Goal: Information Seeking & Learning: Check status

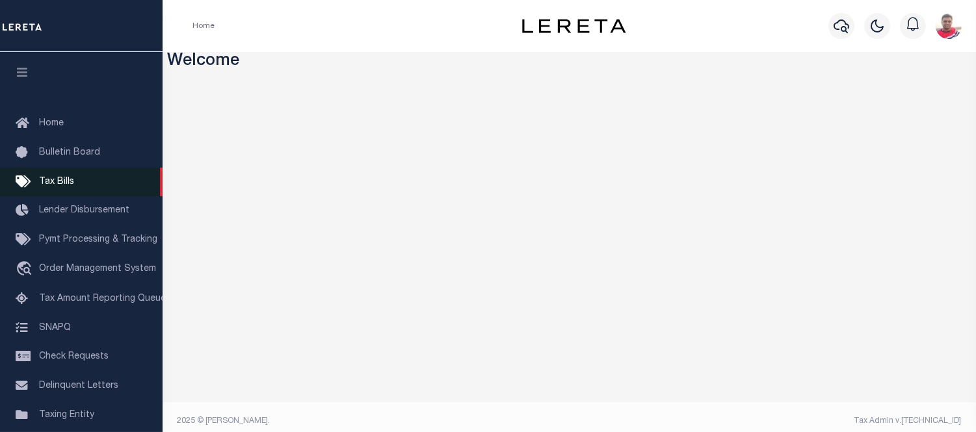
click at [59, 185] on span "Tax Bills" at bounding box center [56, 181] width 35 height 9
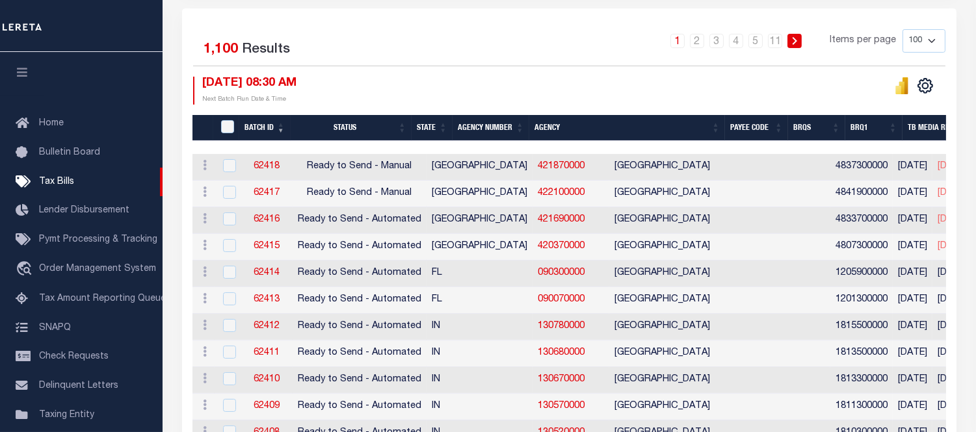
scroll to position [72, 0]
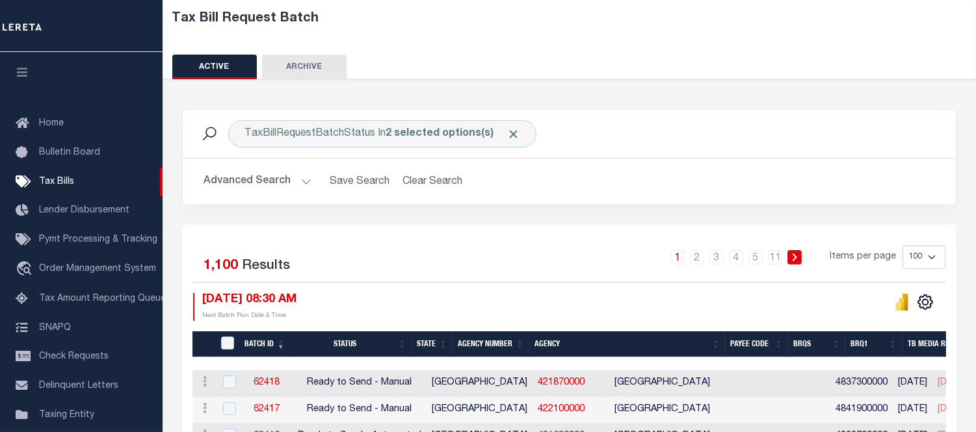
click at [229, 190] on button "Advanced Search" at bounding box center [257, 181] width 108 height 25
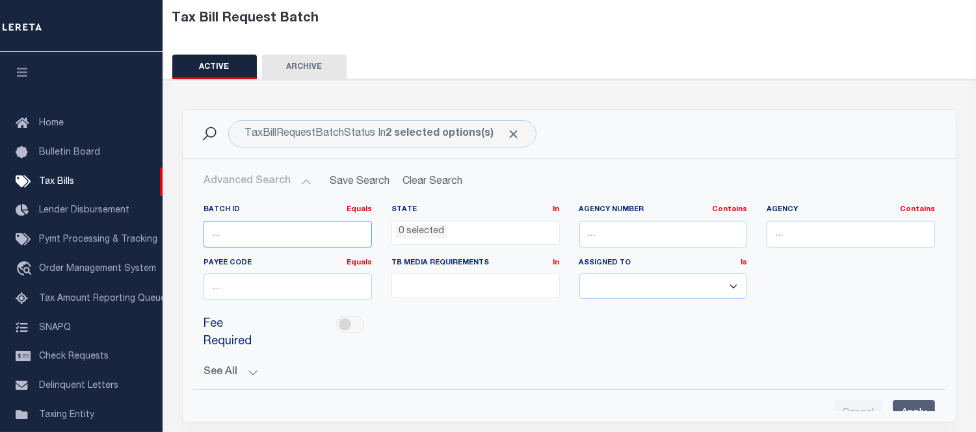
click at [252, 223] on input "number" at bounding box center [287, 234] width 168 height 27
click at [640, 228] on input "text" at bounding box center [663, 234] width 168 height 27
paste input "421020501"
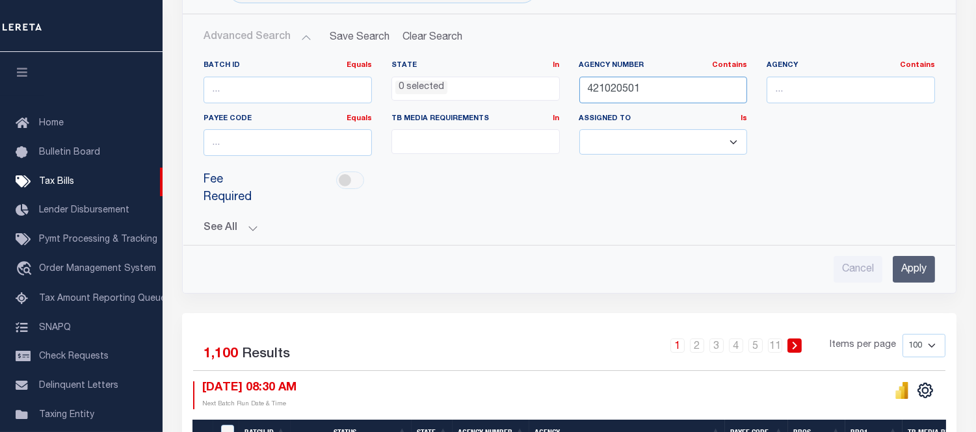
type input "421020501"
click at [919, 256] on input "Apply" at bounding box center [914, 269] width 42 height 27
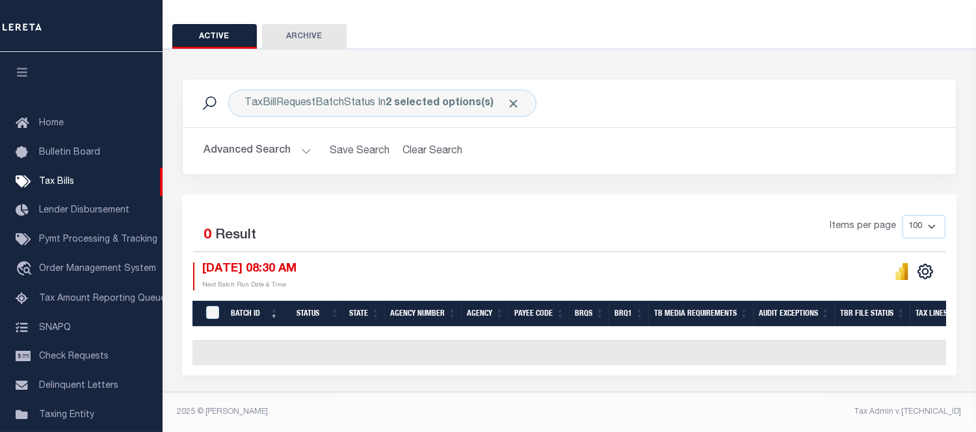
scroll to position [109, 0]
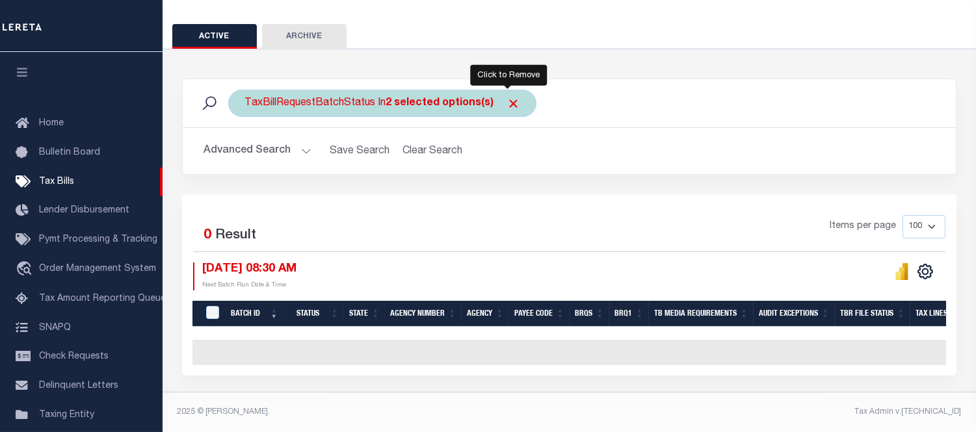
drag, startPoint x: 508, startPoint y: 94, endPoint x: 523, endPoint y: 117, distance: 27.6
click at [508, 97] on span "Click to Remove" at bounding box center [513, 104] width 14 height 14
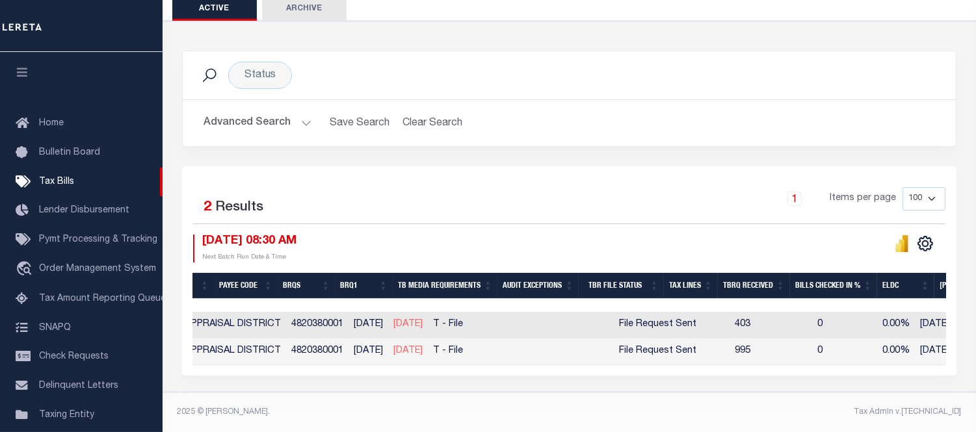
scroll to position [0, 692]
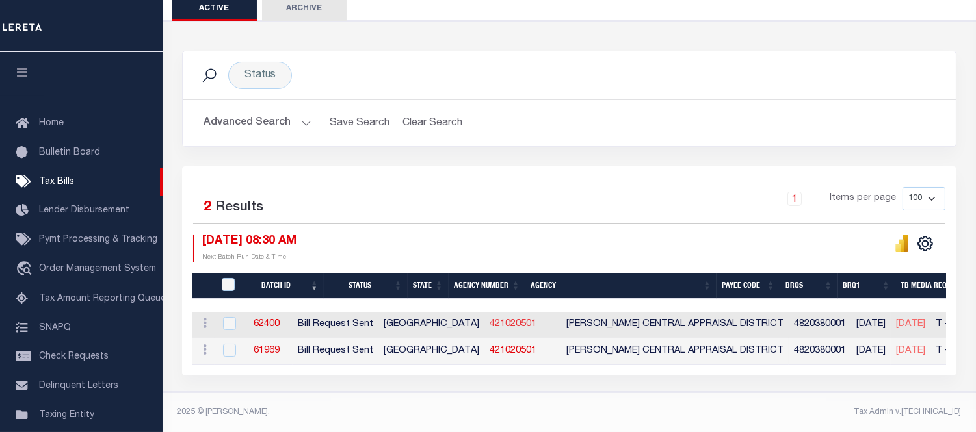
click at [502, 320] on link "421020501" at bounding box center [513, 324] width 47 height 9
checkbox input "true"
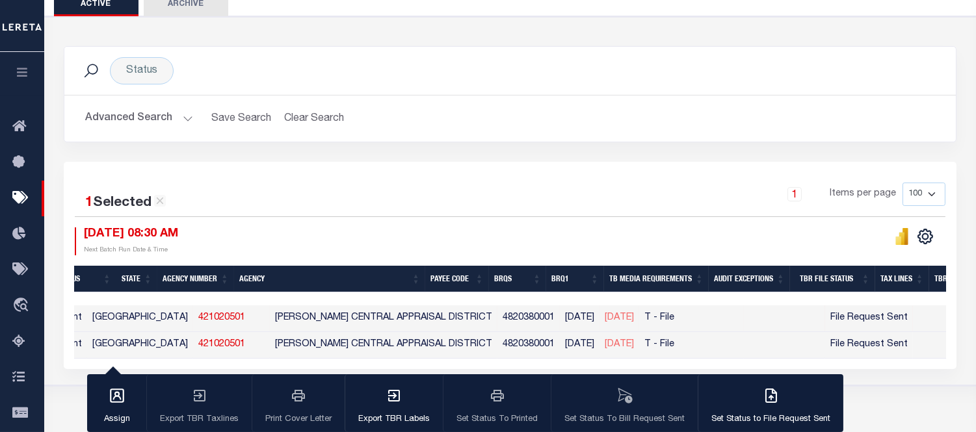
scroll to position [0, 170]
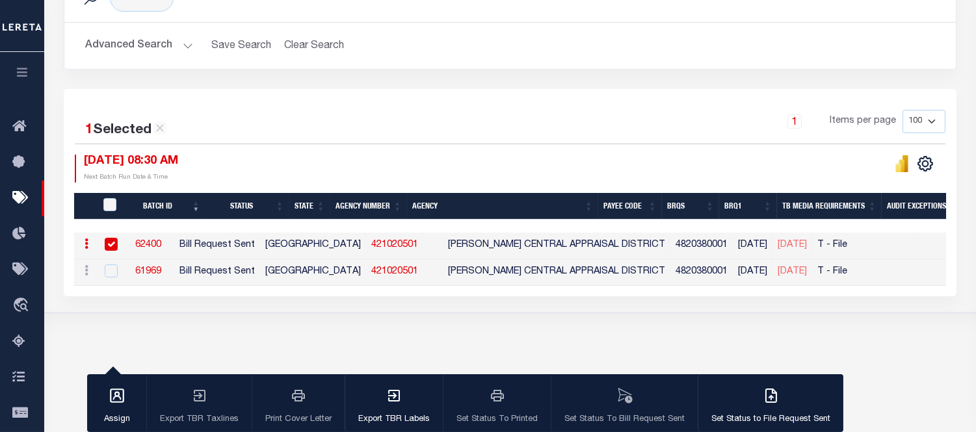
click at [159, 244] on link "62400" at bounding box center [148, 245] width 26 height 9
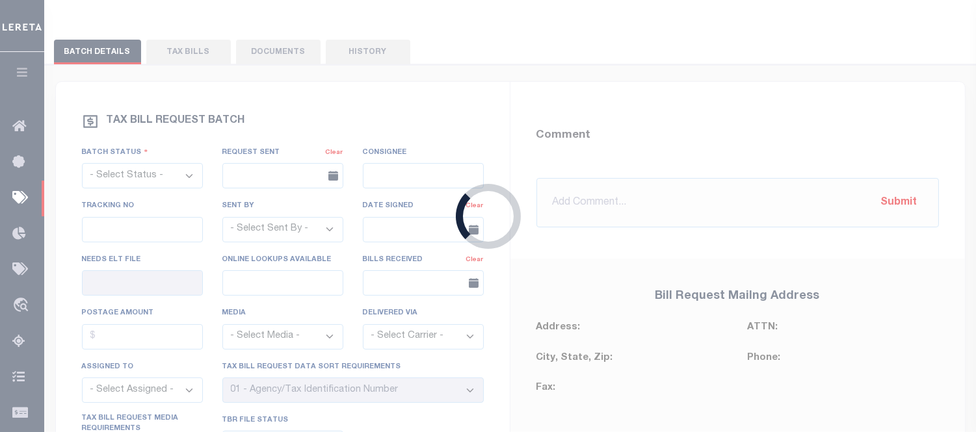
select select "RST"
type input "[DATE]"
select select
type input "No"
type input "Yes"
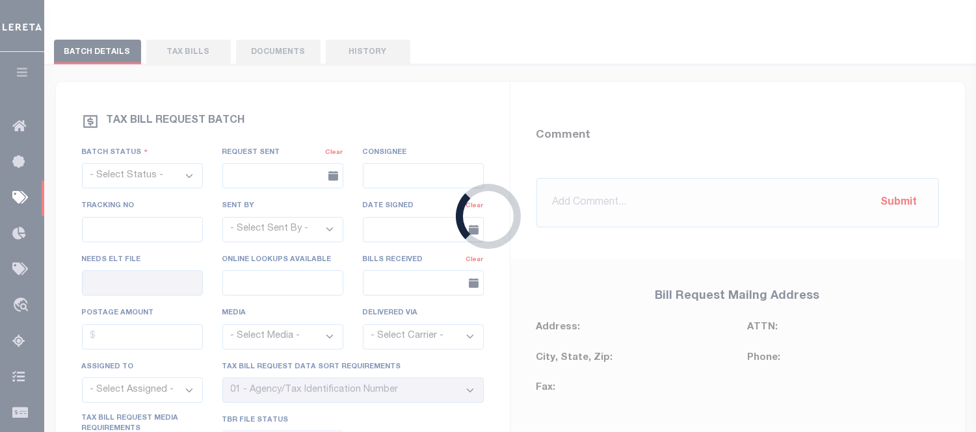
select select "22"
select select "3"
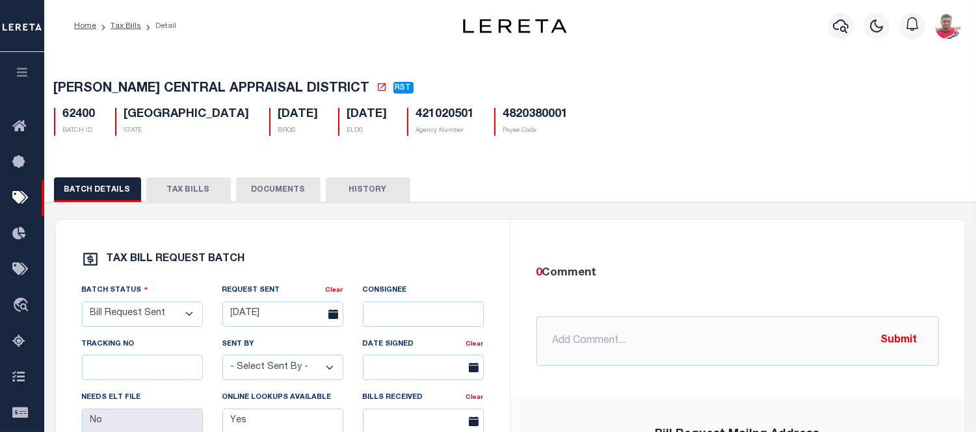
click at [185, 185] on button "TAX BILLS" at bounding box center [188, 189] width 85 height 25
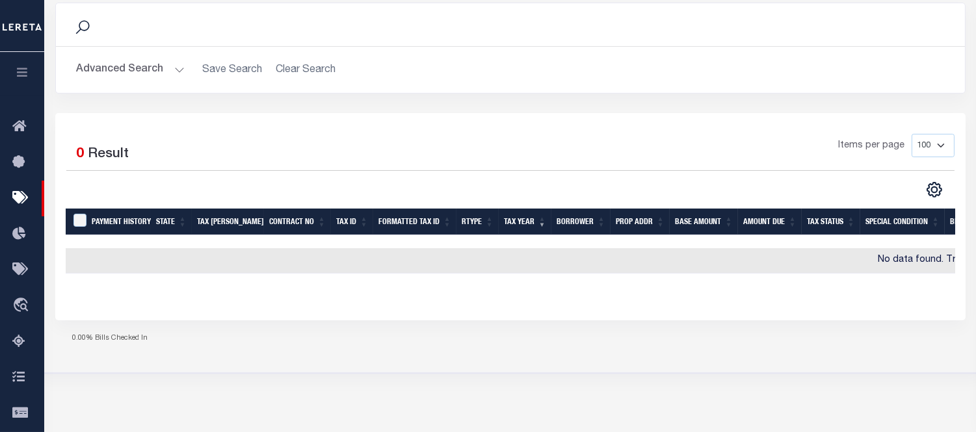
click at [150, 66] on button "Advanced Search" at bounding box center [131, 69] width 108 height 25
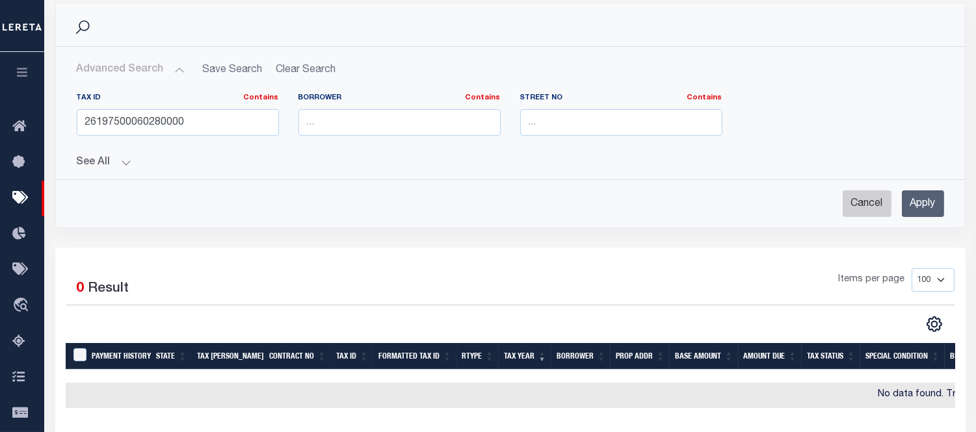
click at [868, 203] on input "Cancel" at bounding box center [867, 203] width 49 height 27
checkbox input "true"
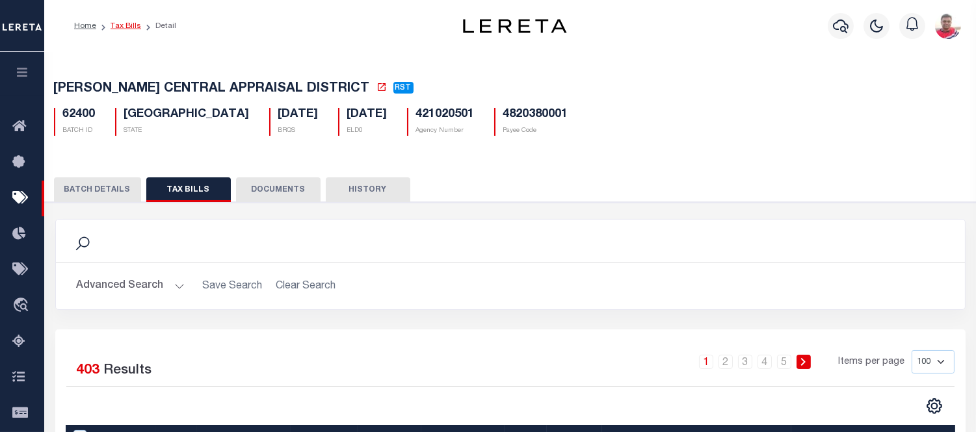
click at [128, 23] on link "Tax Bills" at bounding box center [126, 26] width 31 height 8
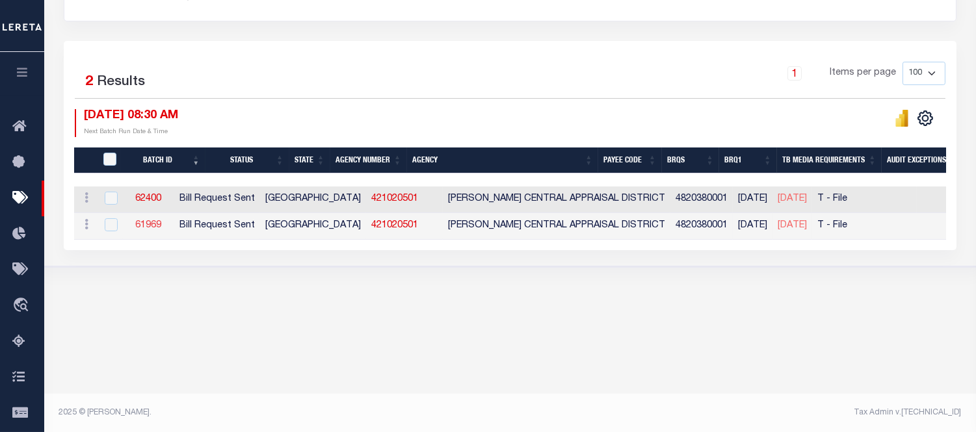
click at [161, 223] on link "61969" at bounding box center [148, 225] width 26 height 9
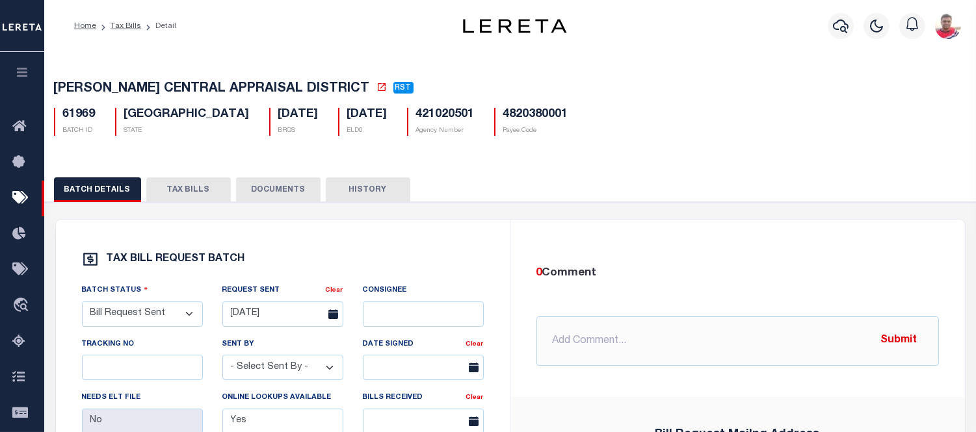
click at [178, 189] on button "TAX BILLS" at bounding box center [188, 189] width 85 height 25
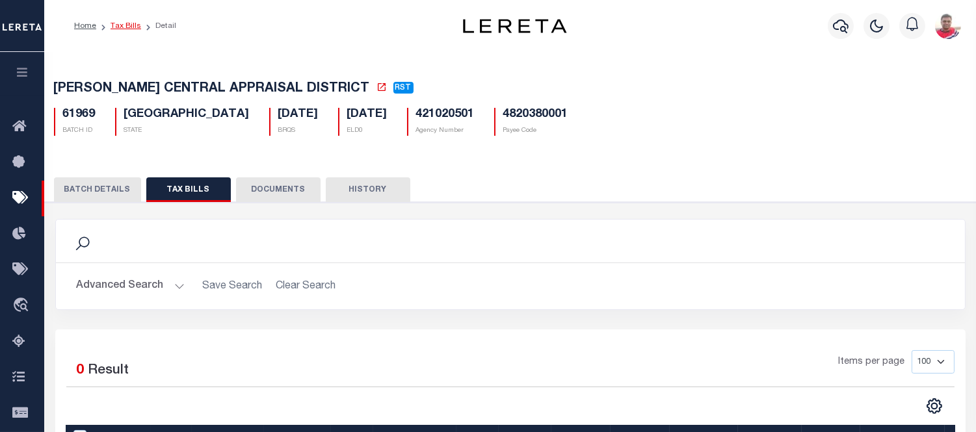
click at [131, 24] on link "Tax Bills" at bounding box center [126, 26] width 31 height 8
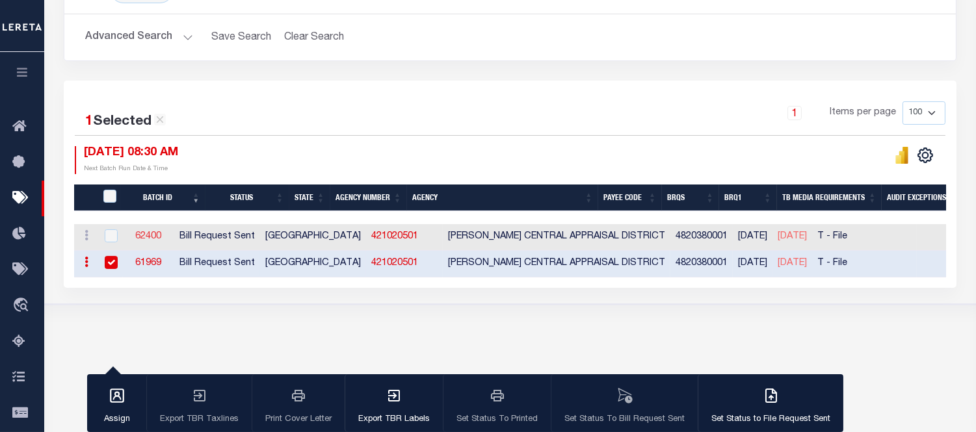
click at [161, 236] on link "62400" at bounding box center [148, 236] width 26 height 9
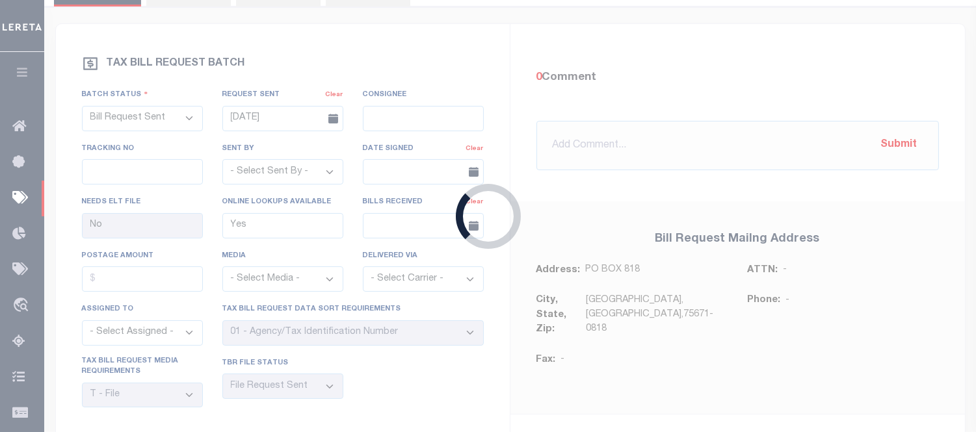
select select
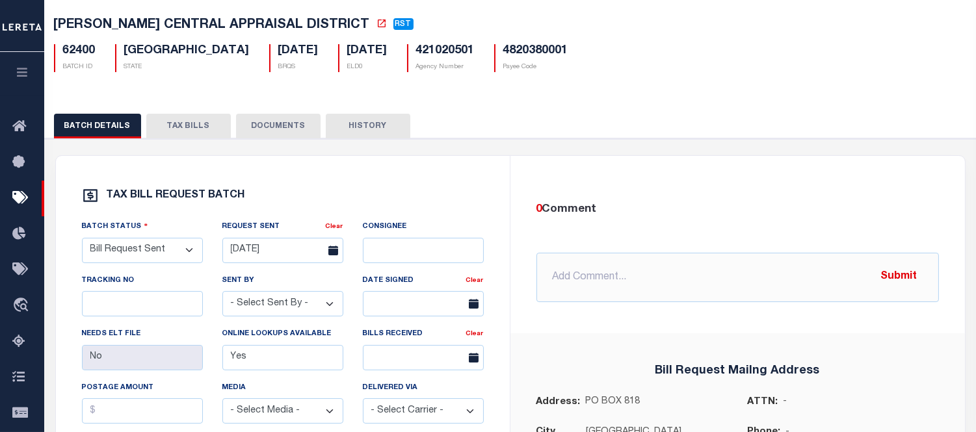
click at [180, 128] on button "TAX BILLS" at bounding box center [188, 126] width 85 height 25
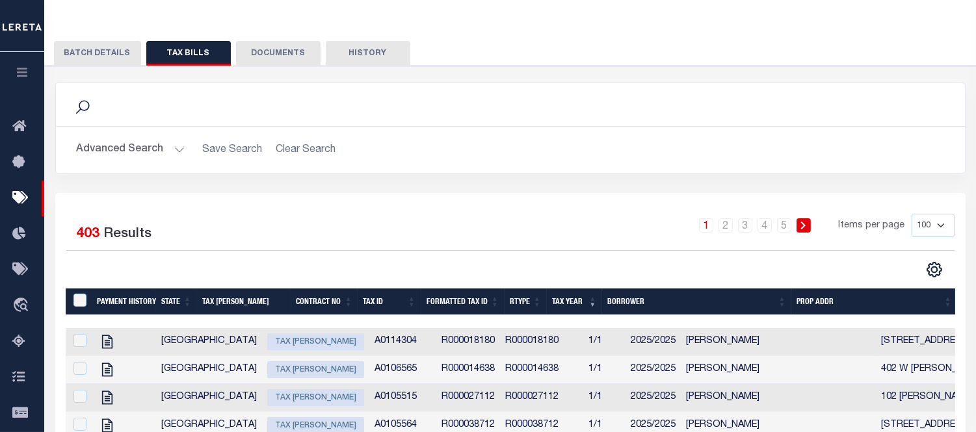
click at [151, 157] on button "Advanced Search" at bounding box center [131, 149] width 108 height 25
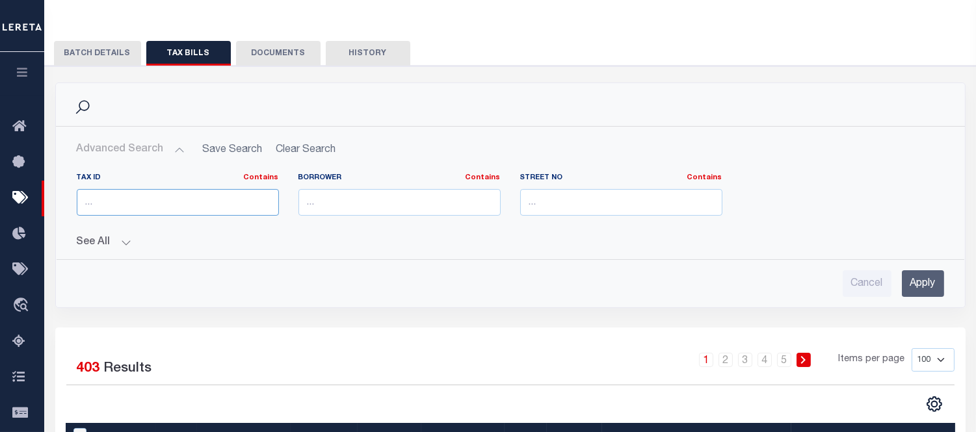
click at [129, 198] on input "text" at bounding box center [178, 202] width 202 height 27
paste input "R000000179"
type input "R000000179"
click at [930, 280] on input "Apply" at bounding box center [923, 283] width 42 height 27
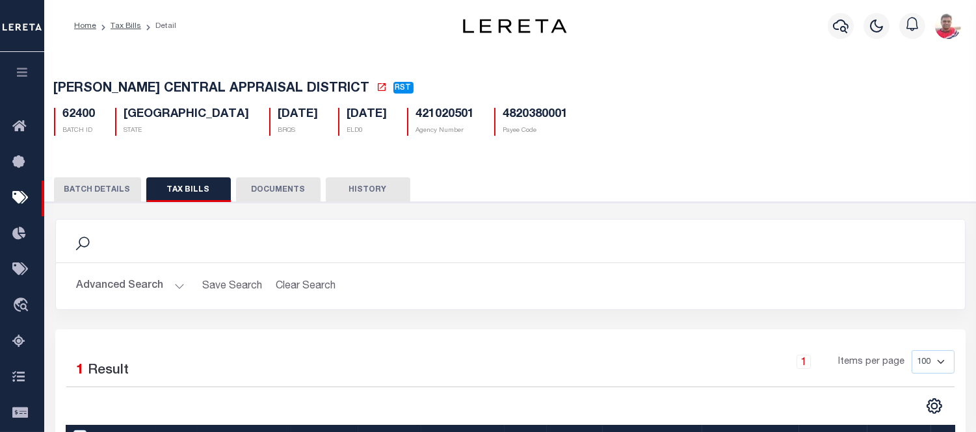
click at [79, 118] on h5 "62400" at bounding box center [79, 115] width 33 height 14
copy h5 "62400"
click at [132, 26] on link "Tax Bills" at bounding box center [126, 26] width 31 height 8
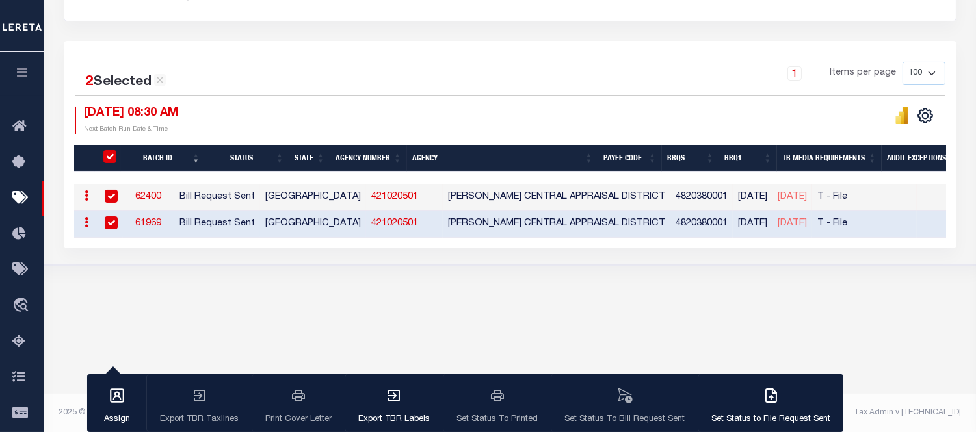
scroll to position [112, 0]
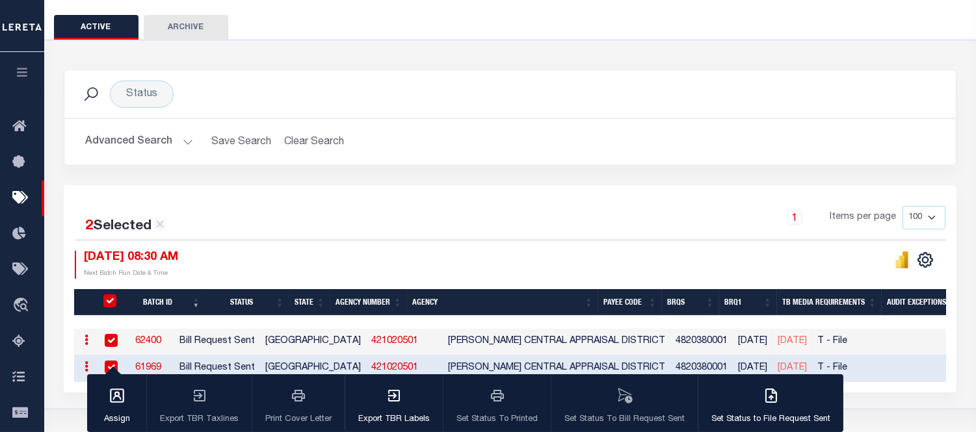
click at [161, 338] on link "62400" at bounding box center [148, 341] width 26 height 9
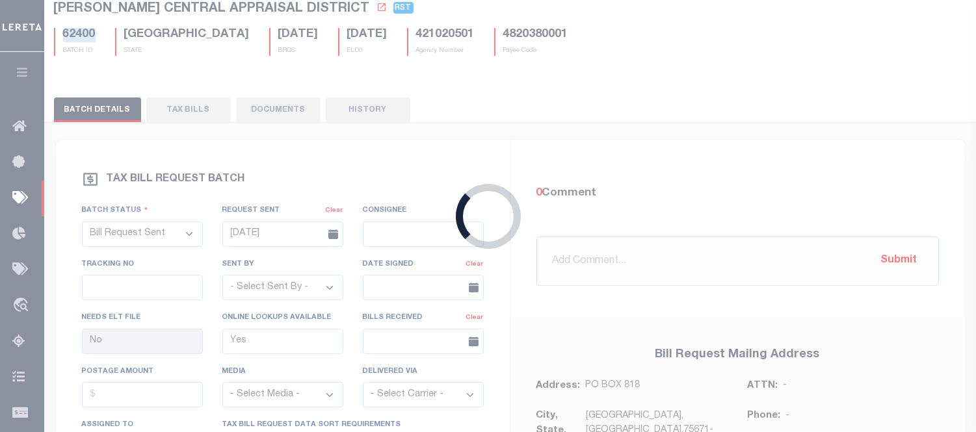
select select
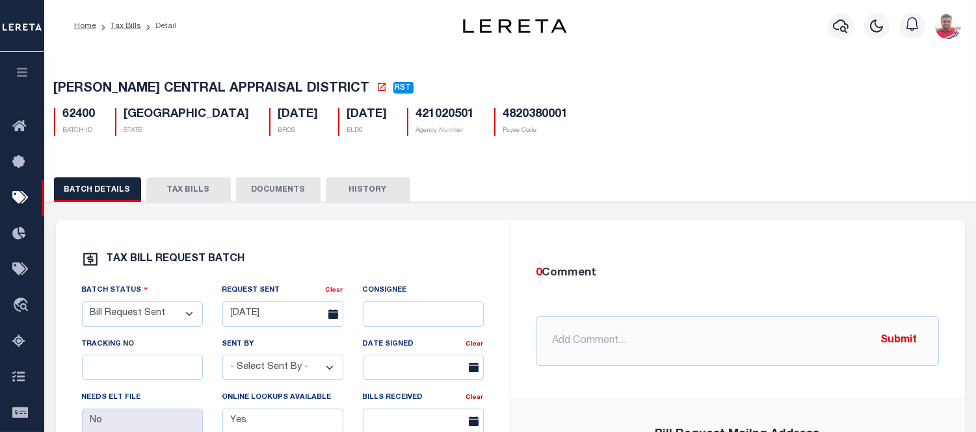
click at [171, 193] on button "TAX BILLS" at bounding box center [188, 189] width 85 height 25
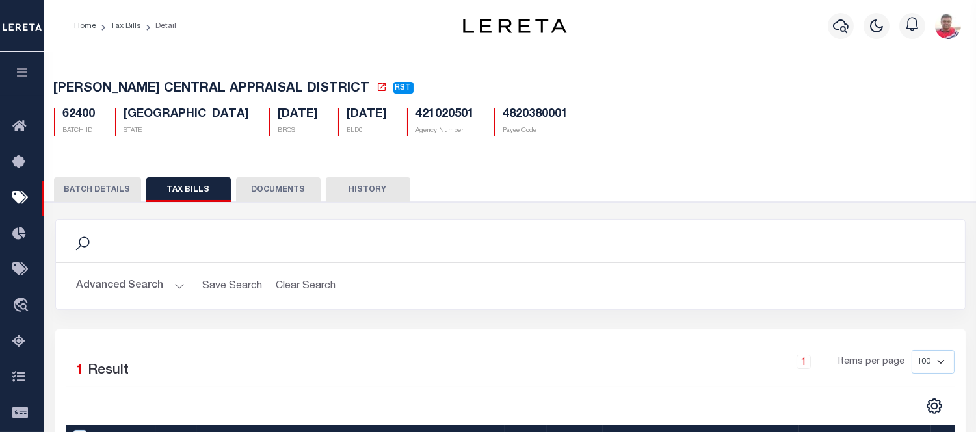
scroll to position [256, 0]
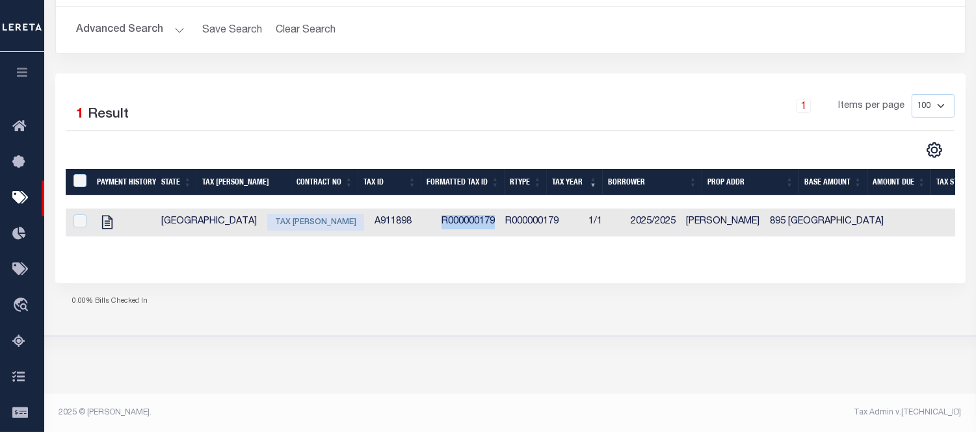
drag, startPoint x: 358, startPoint y: 222, endPoint x: 416, endPoint y: 220, distance: 57.9
click at [436, 220] on td "R000000179" at bounding box center [468, 223] width 64 height 28
checkbox input "true"
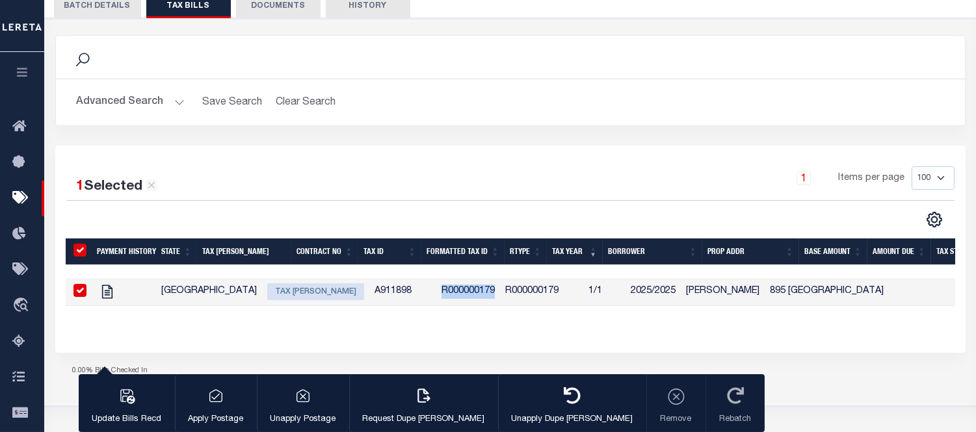
scroll to position [112, 0]
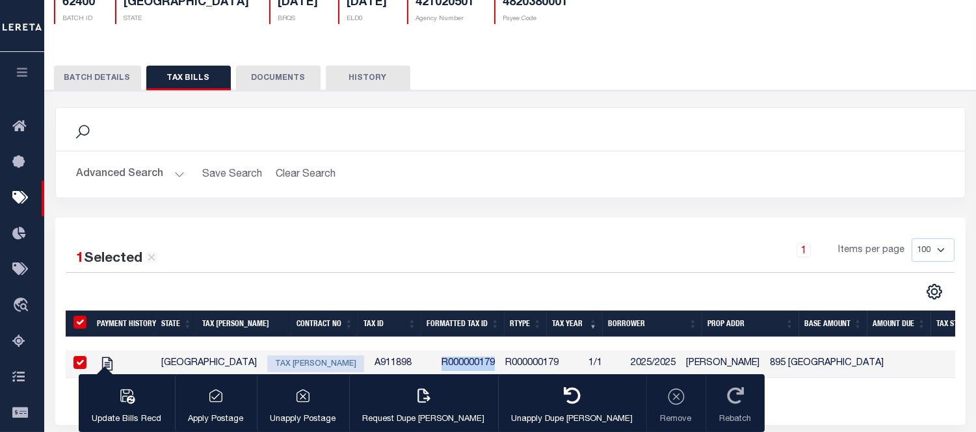
click at [94, 77] on button "BATCH DETAILS" at bounding box center [97, 78] width 87 height 25
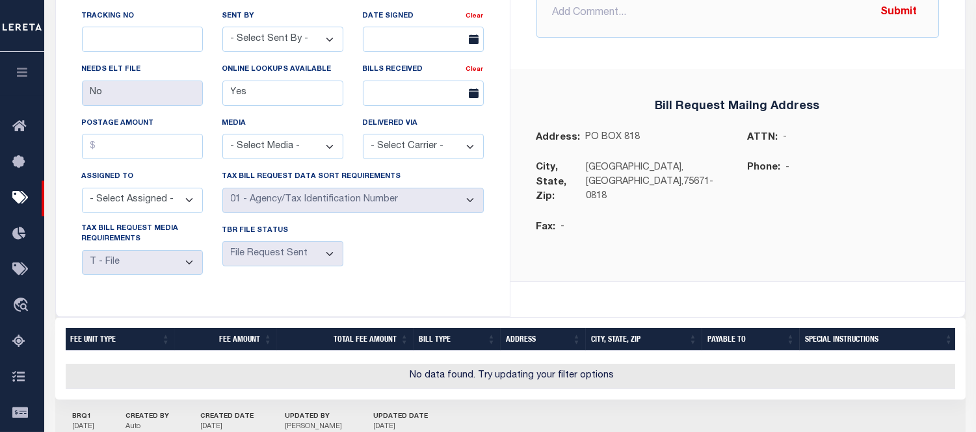
scroll to position [425, 0]
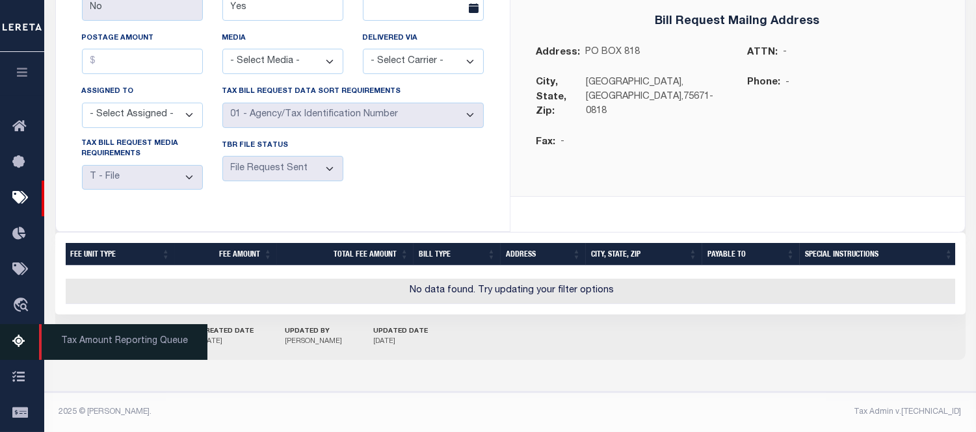
drag, startPoint x: 116, startPoint y: 338, endPoint x: 44, endPoint y: 339, distance: 72.2
click at [44, 339] on div "Home Tax Bills Detail Profile" at bounding box center [488, 10] width 976 height 846
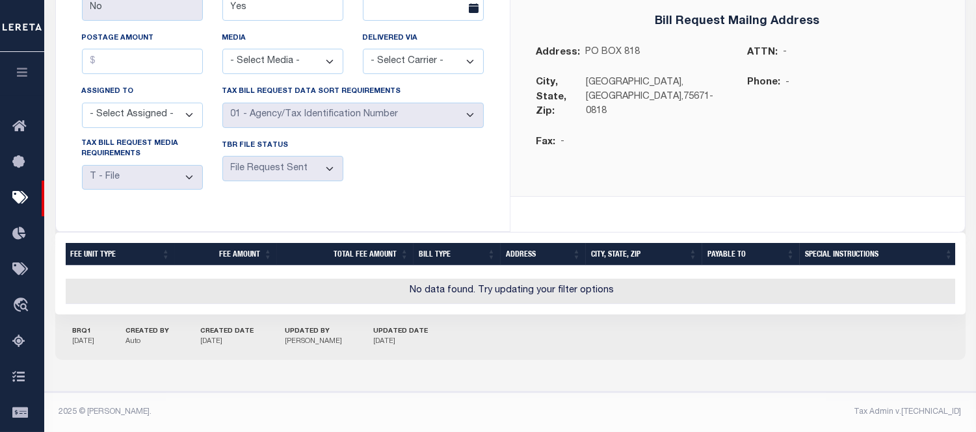
click at [247, 356] on div "BRQ1 07/29/2025 CREATED BY Auto CREATED DATE 08/09/2025 UPDATED BY McCourt, Don…" at bounding box center [510, 338] width 910 height 46
drag, startPoint x: 213, startPoint y: 339, endPoint x: 263, endPoint y: 341, distance: 50.1
click at [254, 341] on p "08/09/2025" at bounding box center [227, 342] width 53 height 11
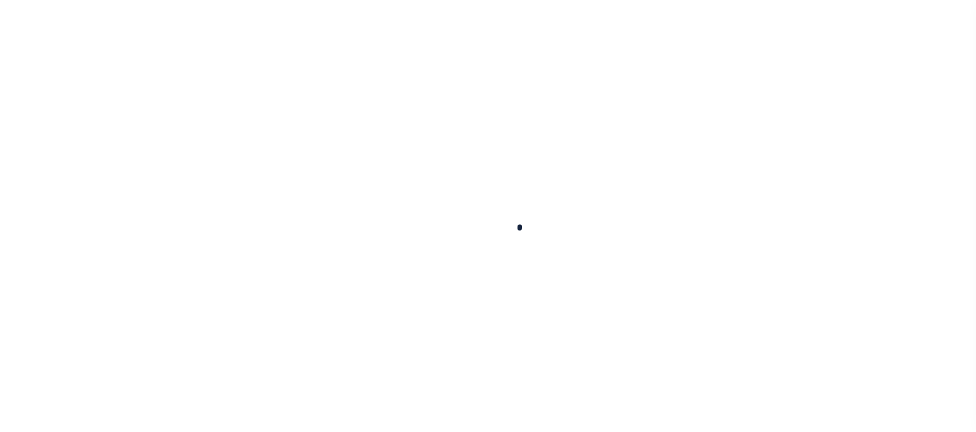
select select
checkbox input "false"
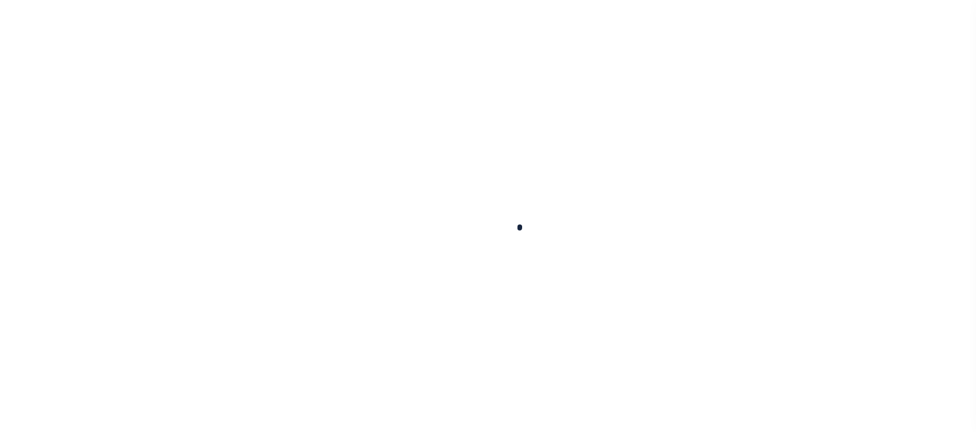
checkbox input "false"
type input "4820380001"
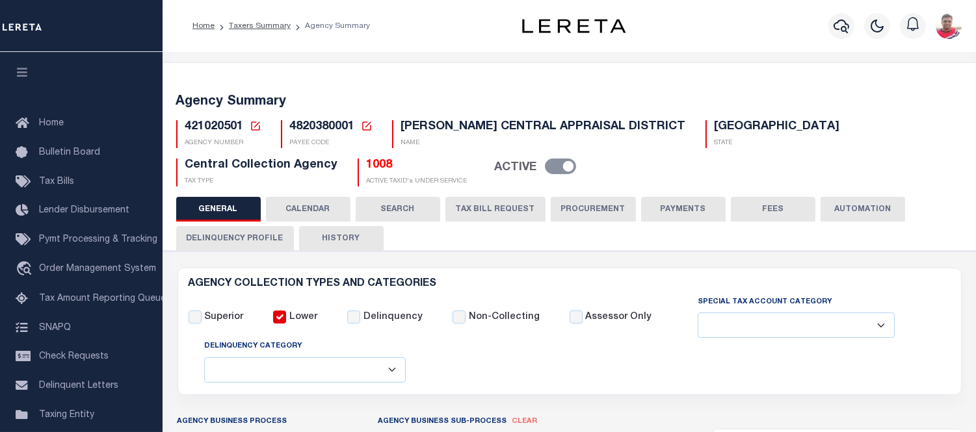
click at [300, 213] on button "CALENDAR" at bounding box center [308, 209] width 85 height 25
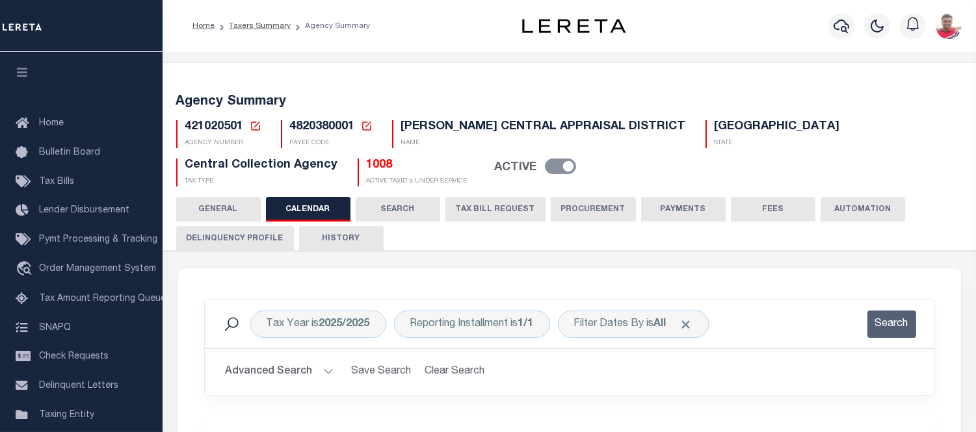
checkbox input "false"
type input "1"
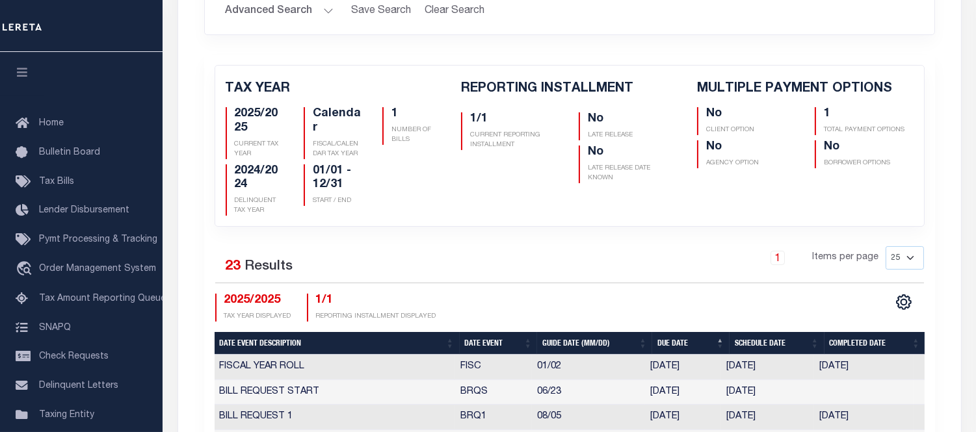
scroll to position [505, 0]
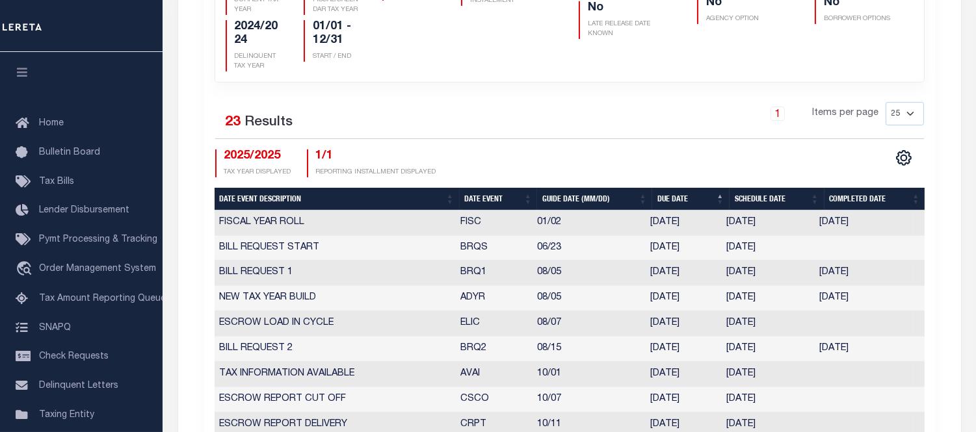
click at [488, 199] on th "Date Event" at bounding box center [499, 199] width 78 height 23
checkbox input "false"
drag, startPoint x: 531, startPoint y: 294, endPoint x: 601, endPoint y: 295, distance: 70.9
click at [601, 295] on td "08/15" at bounding box center [588, 298] width 113 height 25
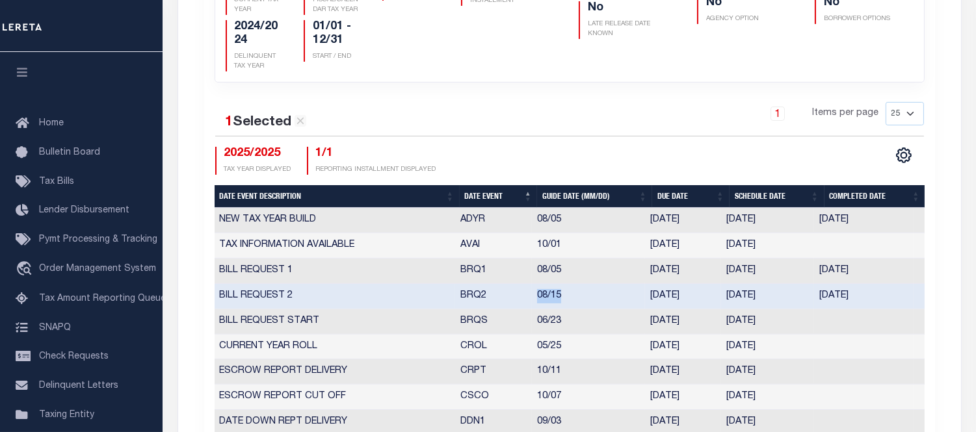
drag, startPoint x: 716, startPoint y: 295, endPoint x: 776, endPoint y: 295, distance: 59.8
click at [776, 295] on tr "BILL REQUEST 2 BRQ2 08/15 [DATE] [DATE] [DATE] 7379813" at bounding box center [570, 296] width 710 height 25
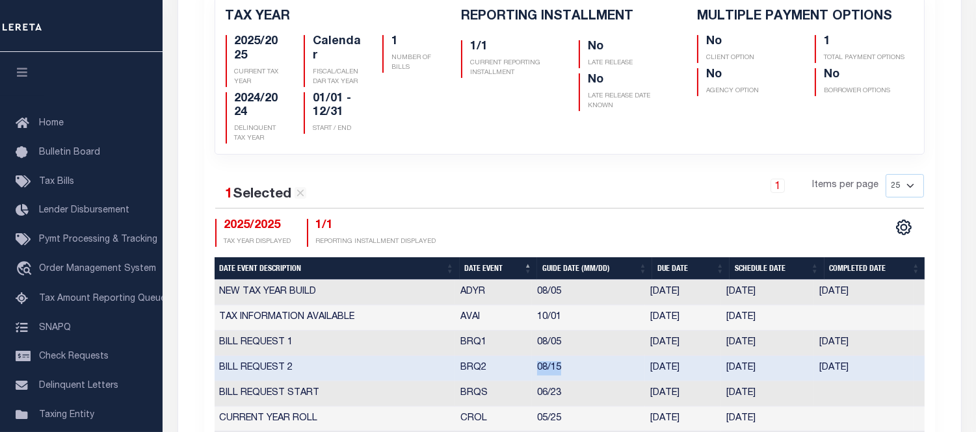
scroll to position [577, 0]
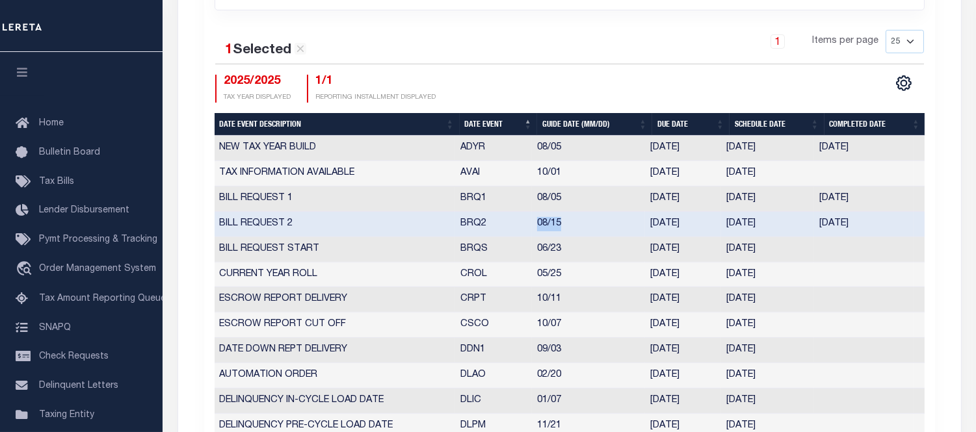
click at [580, 72] on div "1 Selected 23 Results 1 Items per page 25 50 125 150 175 200 2025/2025 TAX YEAR…" at bounding box center [569, 66] width 729 height 73
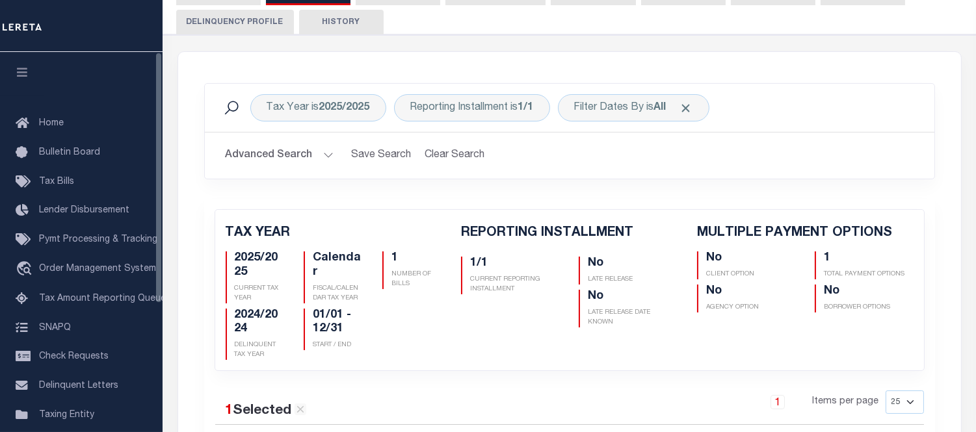
scroll to position [0, 0]
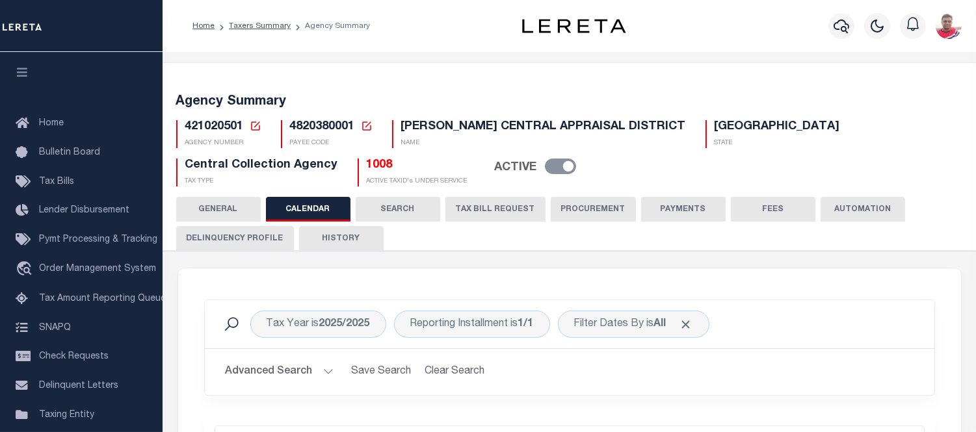
click at [192, 128] on span "421020501" at bounding box center [214, 127] width 59 height 12
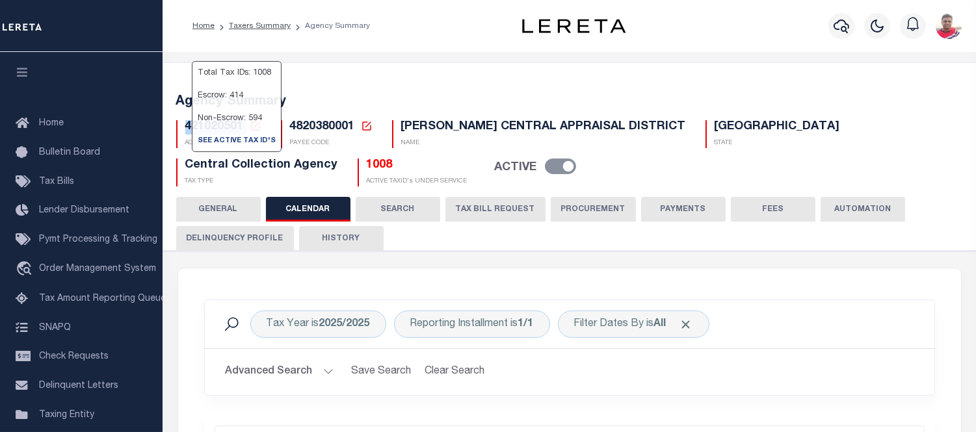
copy h5 "421020501"
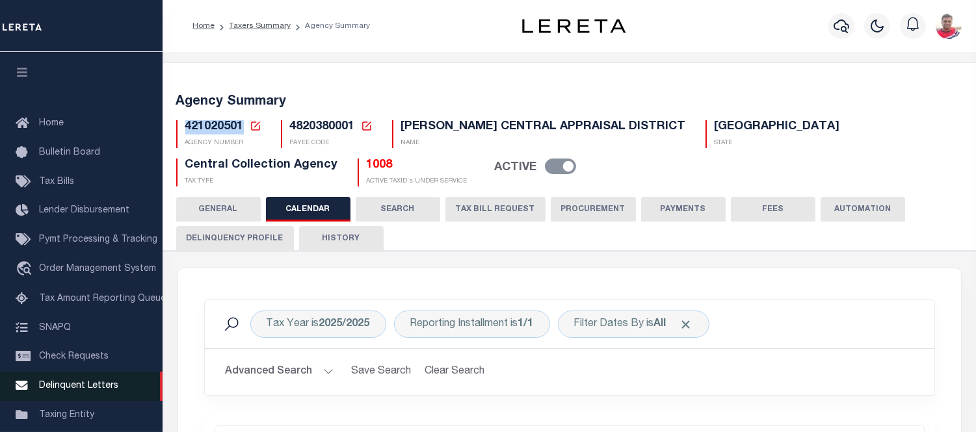
copy span "421020501"
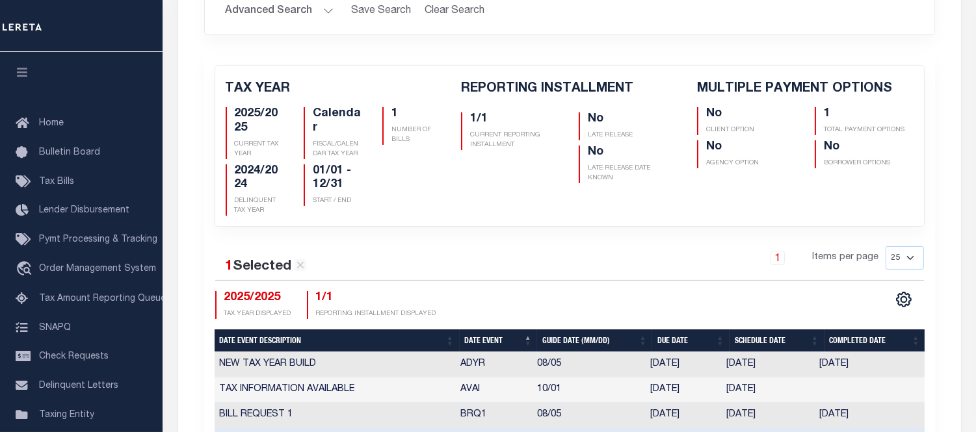
scroll to position [433, 0]
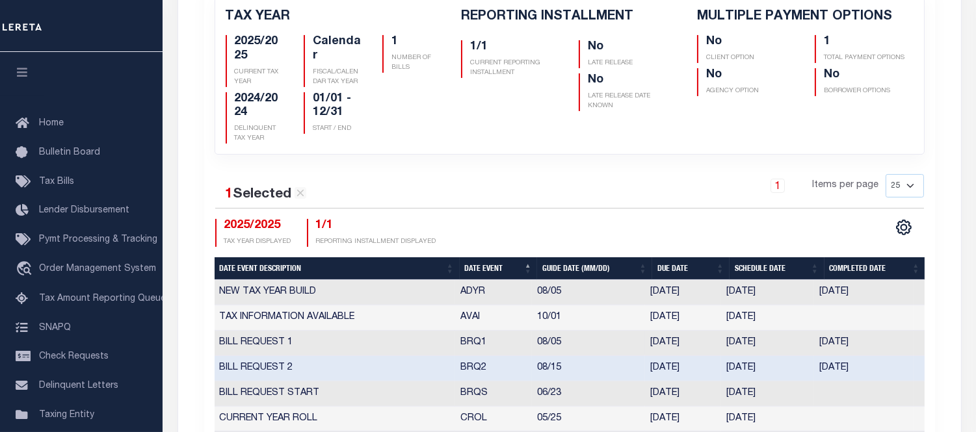
drag, startPoint x: 774, startPoint y: 341, endPoint x: 720, endPoint y: 341, distance: 53.3
click at [721, 341] on td "[DATE]" at bounding box center [767, 343] width 93 height 25
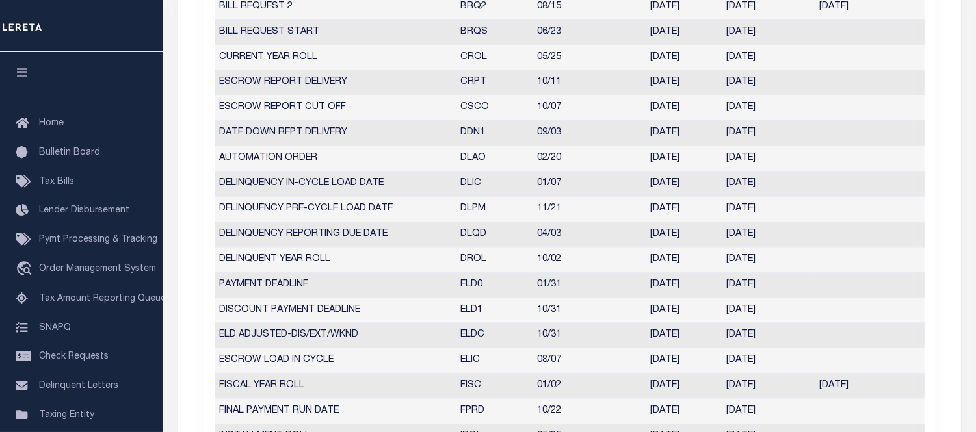
scroll to position [505, 0]
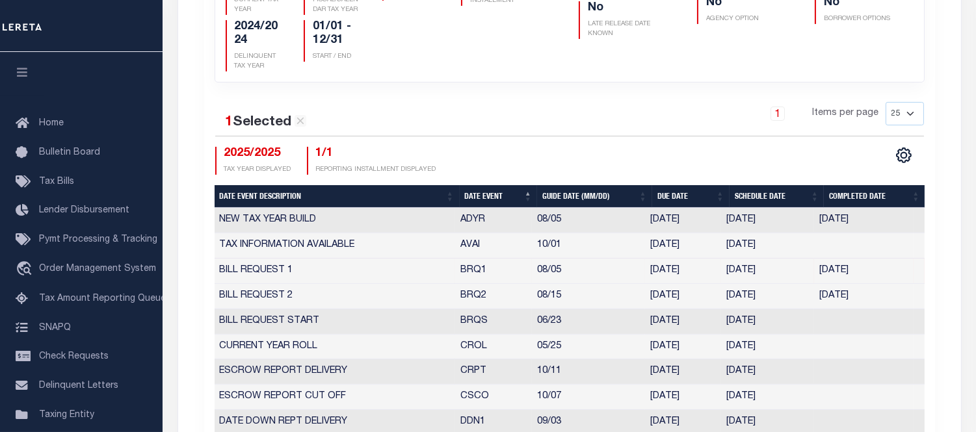
click at [661, 103] on div "1 Items per page 25 50 125 150 175 200" at bounding box center [660, 119] width 527 height 34
